Goal: Information Seeking & Learning: Learn about a topic

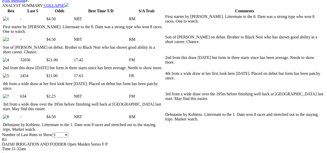
scroll to position [257, 0]
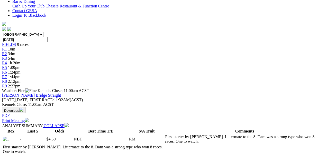
scroll to position [120, 0]
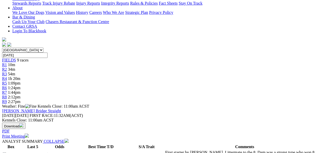
select select "10"
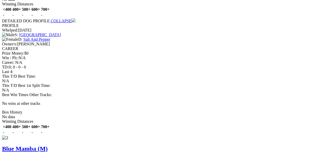
scroll to position [582, 0]
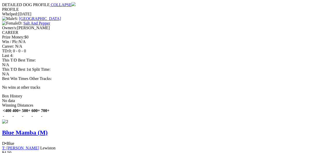
scroll to position [611, 0]
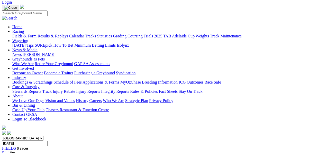
scroll to position [28, 0]
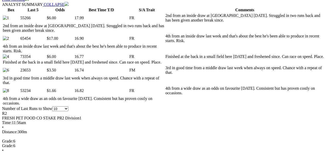
scroll to position [240, 0]
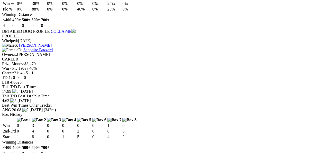
scroll to position [668, 0]
